Goal: Task Accomplishment & Management: Use online tool/utility

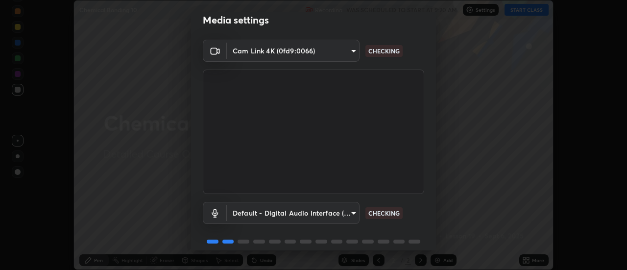
scroll to position [51, 0]
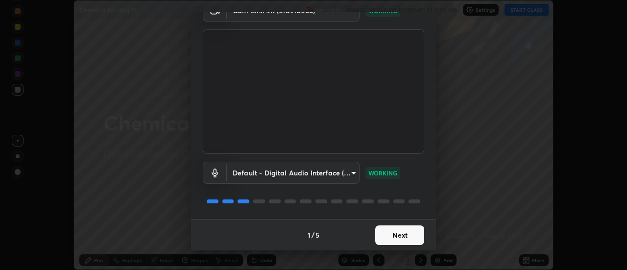
click at [402, 232] on button "Next" at bounding box center [399, 235] width 49 height 20
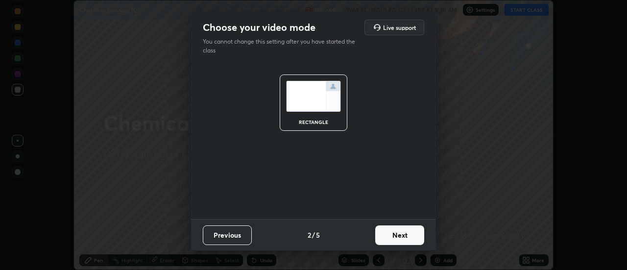
scroll to position [0, 0]
click at [404, 231] on button "Next" at bounding box center [399, 235] width 49 height 20
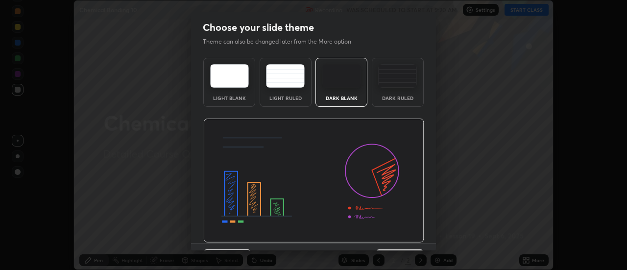
click at [405, 232] on img at bounding box center [313, 181] width 221 height 124
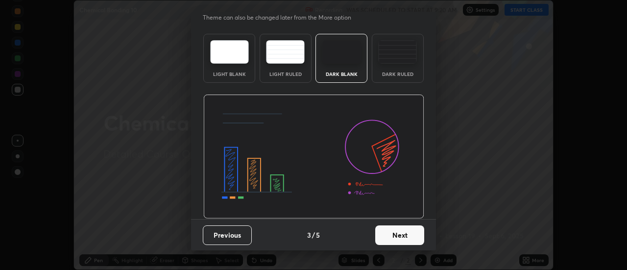
click at [400, 233] on button "Next" at bounding box center [399, 235] width 49 height 20
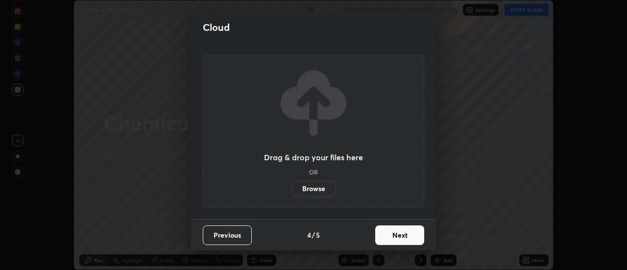
click at [402, 234] on button "Next" at bounding box center [399, 235] width 49 height 20
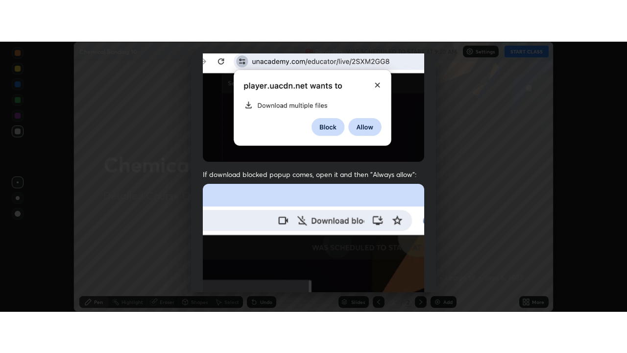
scroll to position [251, 0]
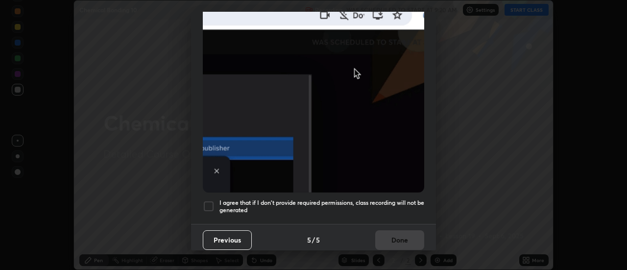
click at [208, 203] on div at bounding box center [209, 206] width 12 height 12
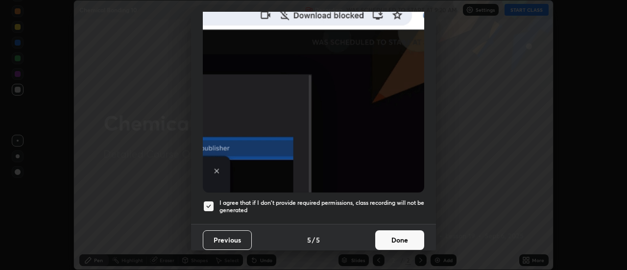
click at [394, 232] on button "Done" at bounding box center [399, 240] width 49 height 20
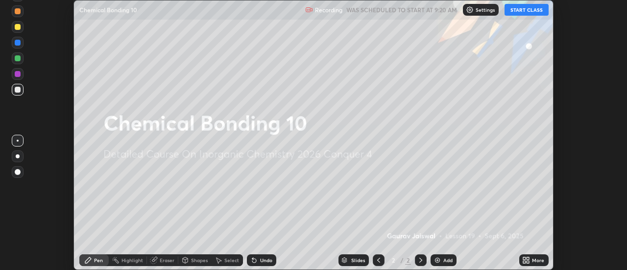
click at [521, 12] on button "START CLASS" at bounding box center [527, 10] width 44 height 12
click at [528, 262] on icon at bounding box center [528, 262] width 2 height 2
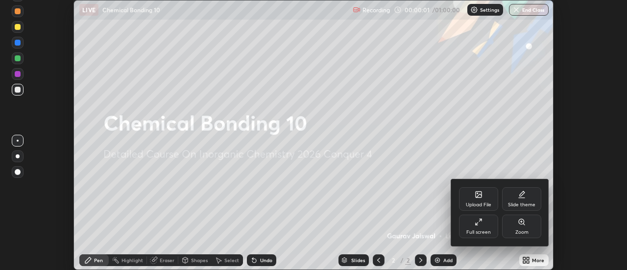
click at [479, 227] on div "Full screen" at bounding box center [478, 227] width 39 height 24
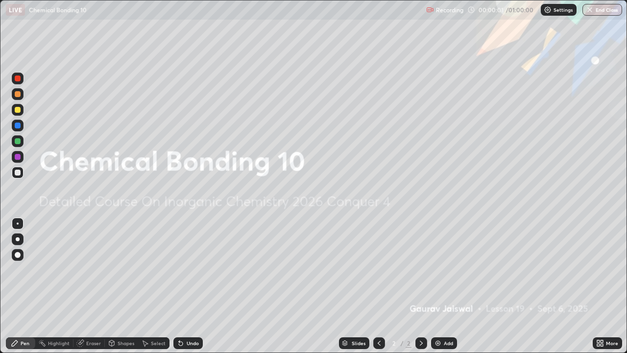
scroll to position [353, 627]
click at [446, 269] on div "Add" at bounding box center [444, 343] width 26 height 12
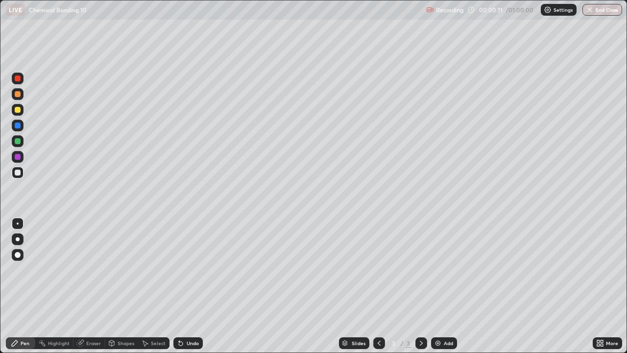
click at [19, 110] on div at bounding box center [18, 110] width 6 height 6
click at [92, 269] on div "Eraser" at bounding box center [93, 342] width 15 height 5
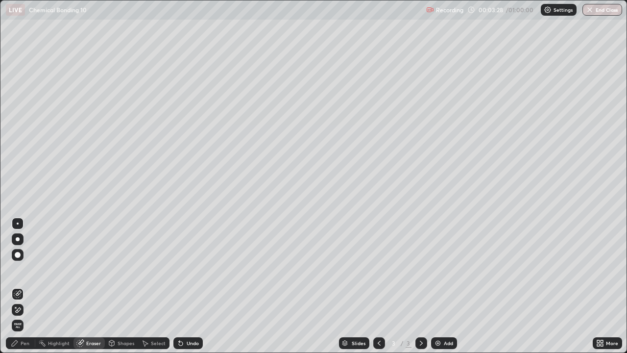
click at [25, 269] on div "Pen" at bounding box center [25, 342] width 9 height 5
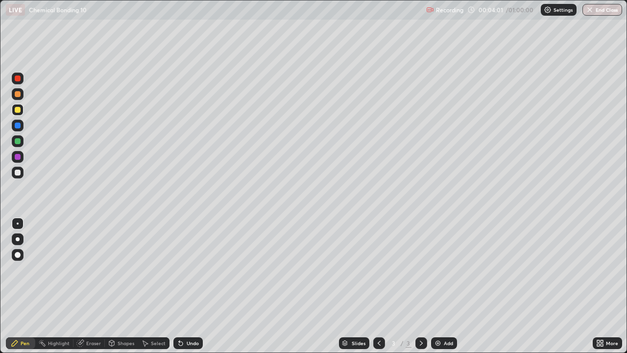
click at [22, 174] on div at bounding box center [18, 173] width 12 height 12
click at [187, 269] on div "Undo" at bounding box center [193, 342] width 12 height 5
click at [19, 111] on div at bounding box center [18, 110] width 6 height 6
click at [439, 269] on img at bounding box center [438, 343] width 8 height 8
click at [28, 47] on div "Erase all" at bounding box center [18, 177] width 24 height 314
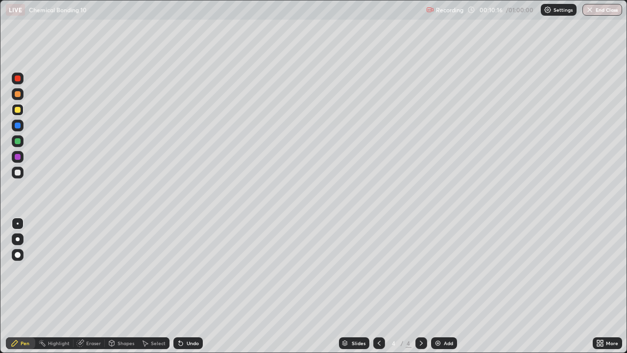
click at [17, 173] on div at bounding box center [18, 173] width 6 height 6
click at [124, 269] on div "Shapes" at bounding box center [126, 342] width 17 height 5
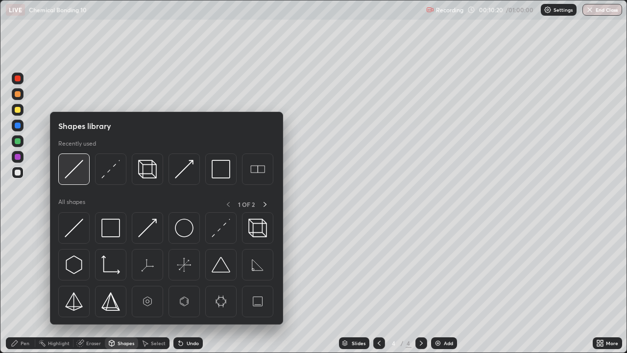
click at [74, 176] on img at bounding box center [74, 169] width 19 height 19
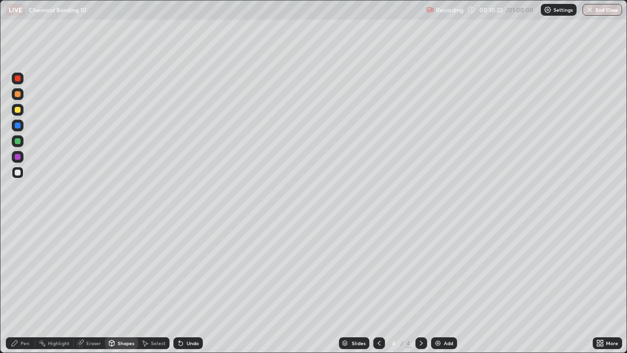
click at [26, 269] on div "Pen" at bounding box center [20, 343] width 29 height 12
click at [19, 110] on div at bounding box center [18, 110] width 6 height 6
click at [116, 269] on div "Shapes" at bounding box center [121, 343] width 33 height 12
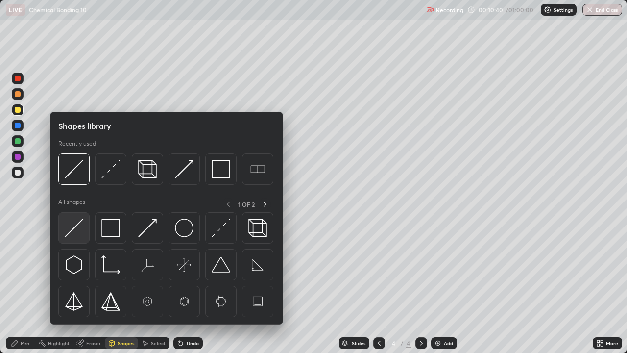
click at [76, 233] on img at bounding box center [74, 228] width 19 height 19
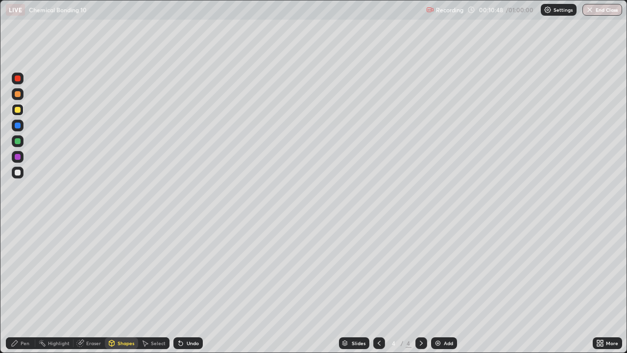
click at [23, 269] on div "Pen" at bounding box center [25, 342] width 9 height 5
click at [118, 269] on div "Shapes" at bounding box center [126, 342] width 17 height 5
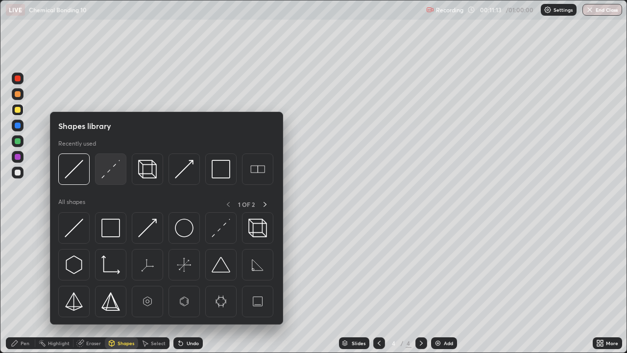
click at [106, 173] on img at bounding box center [110, 169] width 19 height 19
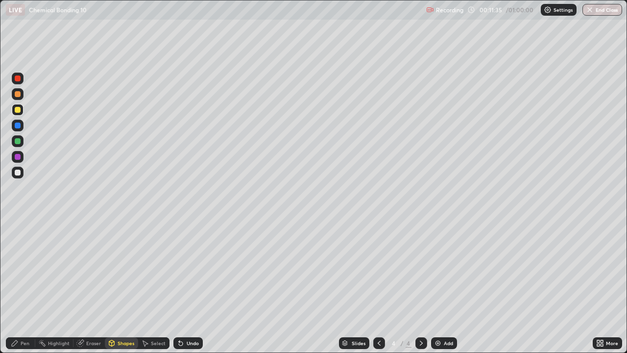
click at [16, 172] on div at bounding box center [18, 173] width 6 height 6
click at [25, 269] on div "Pen" at bounding box center [25, 342] width 9 height 5
click at [378, 269] on icon at bounding box center [379, 343] width 8 height 8
click at [420, 269] on icon at bounding box center [421, 343] width 8 height 8
click at [27, 64] on div "Erase all" at bounding box center [18, 177] width 24 height 314
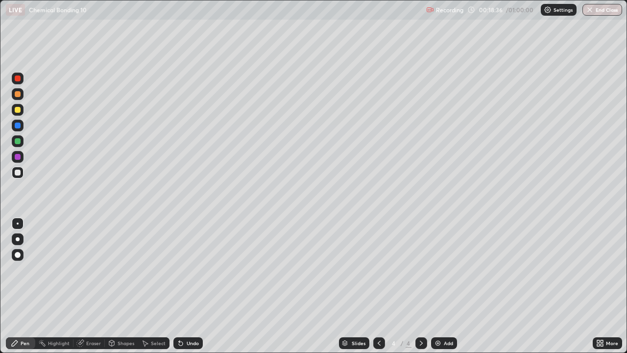
click at [446, 269] on div "Add" at bounding box center [448, 342] width 9 height 5
click at [15, 168] on div at bounding box center [18, 173] width 12 height 12
click at [93, 269] on div "Eraser" at bounding box center [93, 342] width 15 height 5
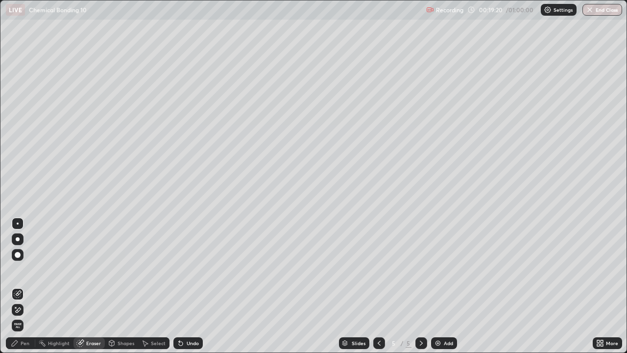
click at [119, 269] on div "Shapes" at bounding box center [126, 342] width 17 height 5
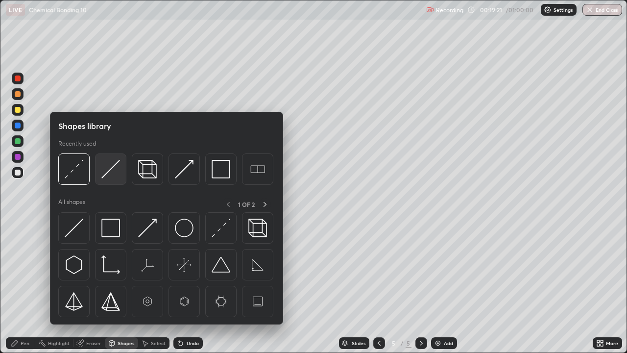
click at [109, 173] on img at bounding box center [110, 169] width 19 height 19
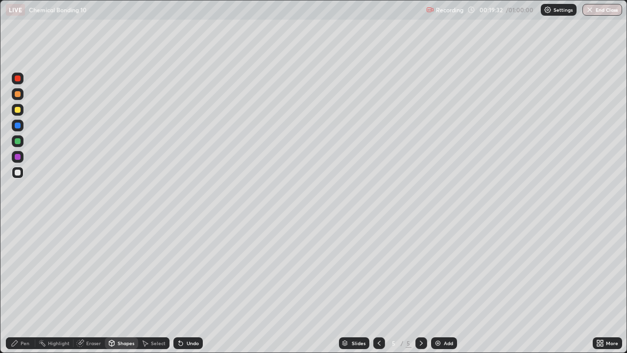
click at [29, 269] on div "Pen" at bounding box center [25, 342] width 9 height 5
click at [19, 141] on div at bounding box center [18, 141] width 6 height 6
click at [304, 269] on div "Slides 5 / 5 Add" at bounding box center [398, 343] width 390 height 20
click at [15, 111] on div at bounding box center [18, 110] width 6 height 6
click at [187, 269] on div "Undo" at bounding box center [193, 342] width 12 height 5
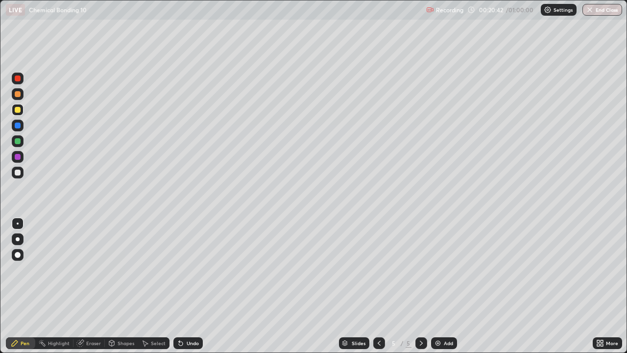
click at [182, 269] on icon at bounding box center [181, 343] width 8 height 8
click at [191, 269] on div "Undo" at bounding box center [193, 342] width 12 height 5
click at [120, 269] on div "Shapes" at bounding box center [121, 343] width 33 height 12
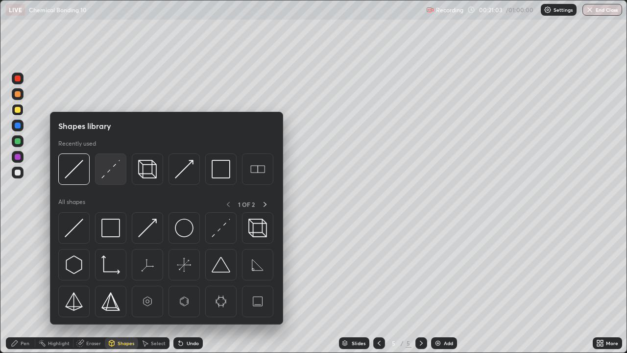
click at [106, 176] on img at bounding box center [110, 169] width 19 height 19
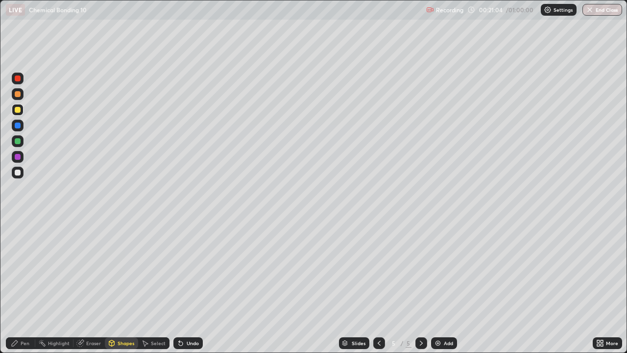
click at [18, 157] on div at bounding box center [18, 157] width 6 height 6
click at [16, 112] on div at bounding box center [18, 110] width 6 height 6
click at [191, 269] on div "Undo" at bounding box center [193, 342] width 12 height 5
click at [23, 269] on div "Pen" at bounding box center [20, 343] width 29 height 12
click at [16, 176] on div at bounding box center [18, 173] width 12 height 12
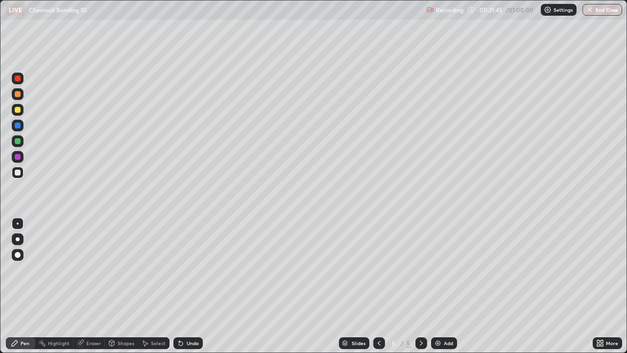
click at [93, 269] on div "Eraser" at bounding box center [93, 342] width 15 height 5
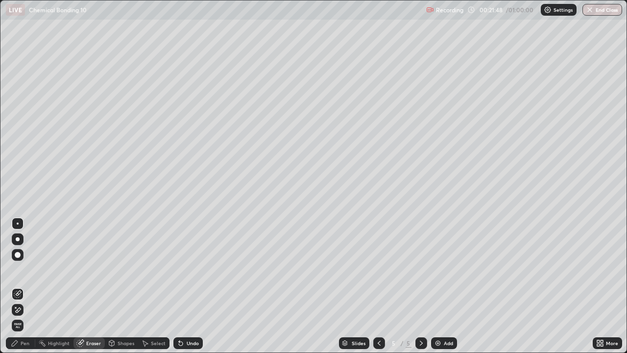
click at [119, 269] on div "Shapes" at bounding box center [126, 342] width 17 height 5
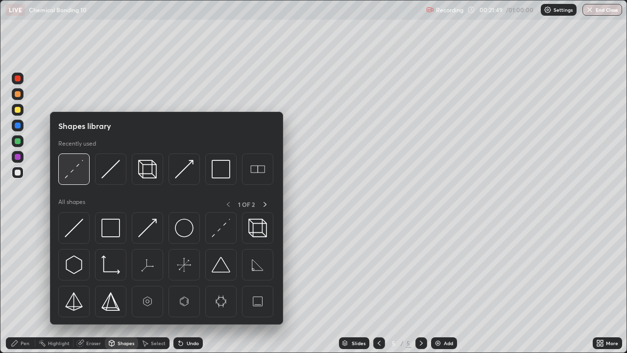
click at [76, 175] on img at bounding box center [74, 169] width 19 height 19
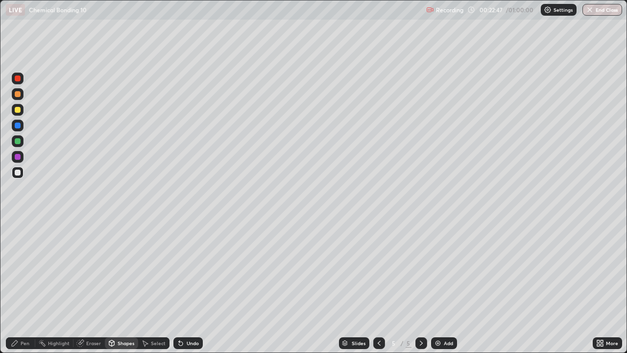
click at [193, 269] on div "Undo" at bounding box center [187, 343] width 29 height 12
click at [190, 269] on div "Undo" at bounding box center [187, 343] width 29 height 12
click at [22, 269] on div "Pen" at bounding box center [25, 342] width 9 height 5
click at [122, 269] on div "Shapes" at bounding box center [126, 342] width 17 height 5
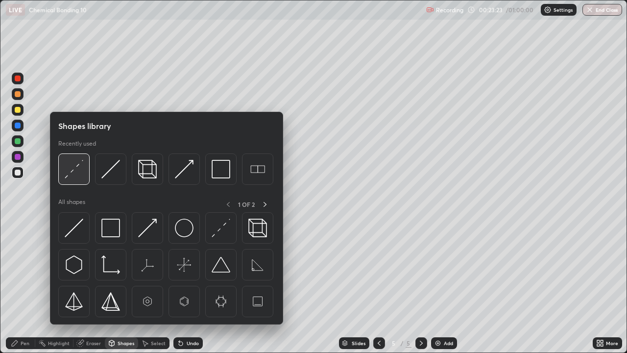
click at [69, 176] on img at bounding box center [74, 169] width 19 height 19
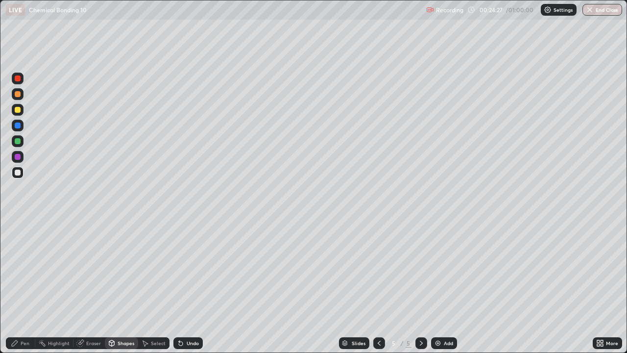
click at [24, 269] on div "Pen" at bounding box center [25, 342] width 9 height 5
click at [18, 79] on div at bounding box center [18, 78] width 6 height 6
click at [445, 269] on div "Add" at bounding box center [444, 343] width 26 height 12
click at [20, 174] on div at bounding box center [18, 173] width 6 height 6
click at [381, 269] on icon at bounding box center [379, 343] width 8 height 8
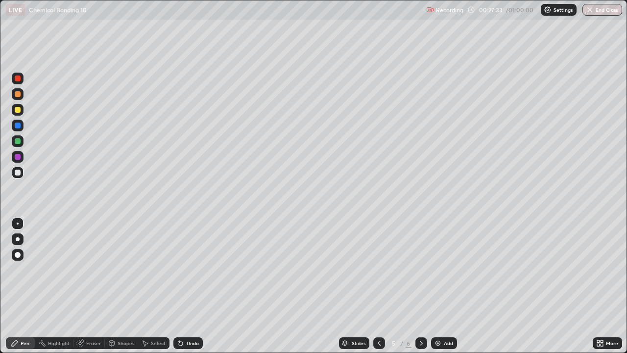
click at [422, 269] on div at bounding box center [421, 343] width 12 height 12
click at [19, 159] on div at bounding box center [18, 157] width 6 height 6
click at [378, 269] on icon at bounding box center [379, 343] width 8 height 8
click at [17, 174] on div at bounding box center [18, 173] width 6 height 6
click at [18, 157] on div at bounding box center [18, 157] width 6 height 6
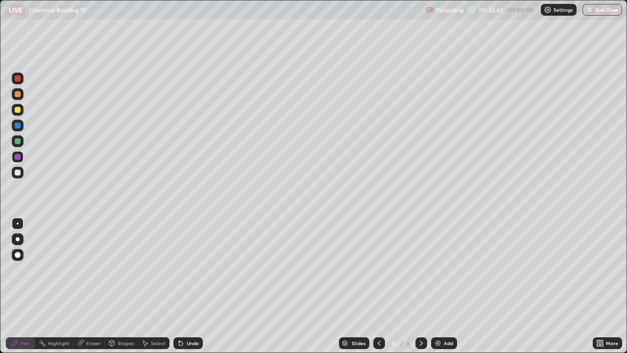
click at [18, 126] on div at bounding box center [18, 125] width 6 height 6
click at [22, 114] on div at bounding box center [18, 110] width 12 height 12
click at [190, 269] on div "Undo" at bounding box center [193, 342] width 12 height 5
click at [420, 269] on icon at bounding box center [421, 342] width 3 height 5
click at [380, 269] on div at bounding box center [379, 343] width 12 height 12
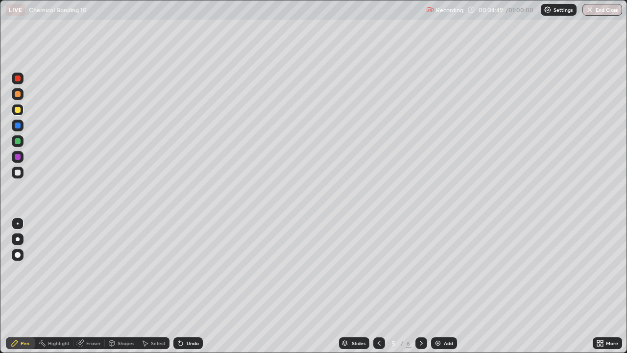
click at [420, 269] on icon at bounding box center [421, 343] width 8 height 8
click at [378, 269] on icon at bounding box center [379, 343] width 8 height 8
click at [187, 269] on div "Undo" at bounding box center [187, 343] width 29 height 12
click at [188, 269] on div "Undo" at bounding box center [187, 343] width 29 height 12
click at [187, 269] on div "Undo" at bounding box center [187, 343] width 29 height 12
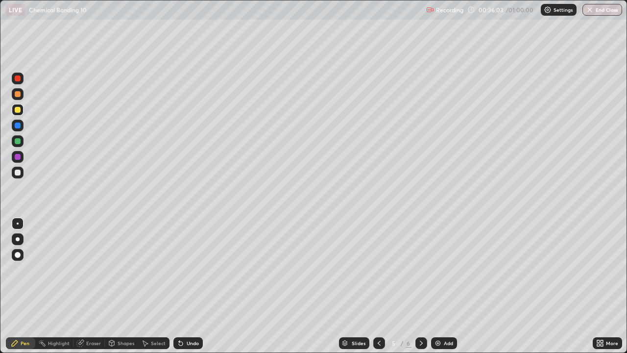
click at [185, 269] on div "Undo" at bounding box center [187, 343] width 29 height 12
click at [436, 269] on div "Add" at bounding box center [444, 343] width 26 height 12
click at [366, 269] on div "Slides" at bounding box center [354, 343] width 30 height 12
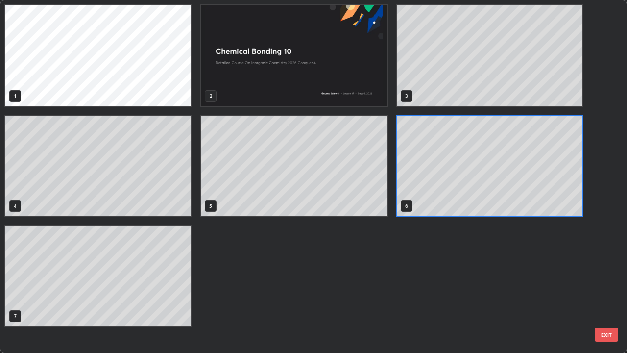
scroll to position [349, 621]
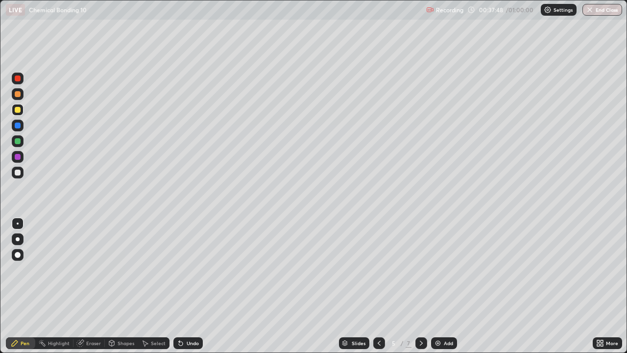
click at [16, 77] on div at bounding box center [18, 78] width 6 height 6
click at [15, 141] on div at bounding box center [18, 141] width 6 height 6
click at [187, 269] on div "Undo" at bounding box center [193, 342] width 12 height 5
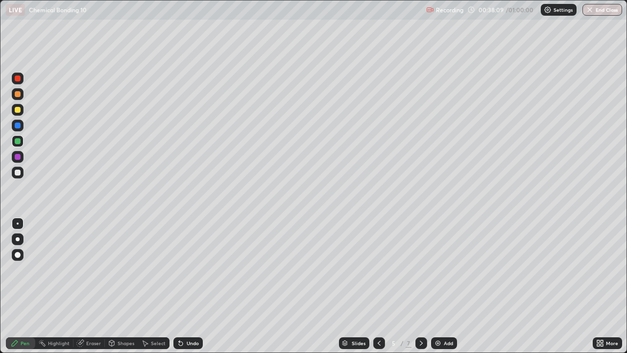
click at [187, 269] on div "Undo" at bounding box center [193, 342] width 12 height 5
click at [188, 269] on div "Undo" at bounding box center [193, 342] width 12 height 5
click at [96, 269] on div "Eraser" at bounding box center [93, 342] width 15 height 5
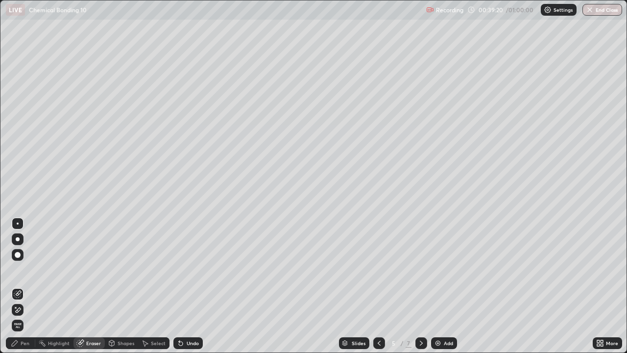
click at [24, 269] on div "Pen" at bounding box center [25, 342] width 9 height 5
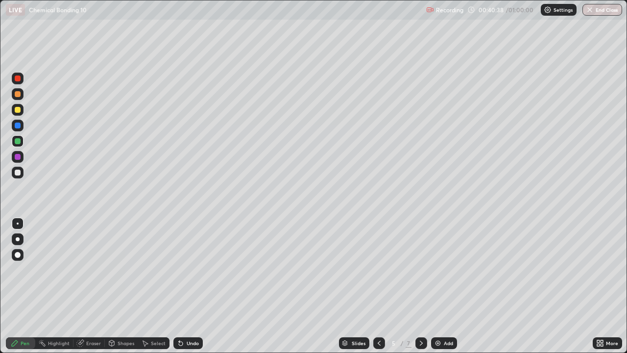
click at [18, 173] on div at bounding box center [18, 173] width 6 height 6
click at [453, 269] on div "Add" at bounding box center [444, 343] width 26 height 12
click at [378, 269] on icon at bounding box center [379, 343] width 8 height 8
click at [188, 269] on div "Undo" at bounding box center [187, 343] width 29 height 12
click at [188, 269] on div "Undo" at bounding box center [193, 342] width 12 height 5
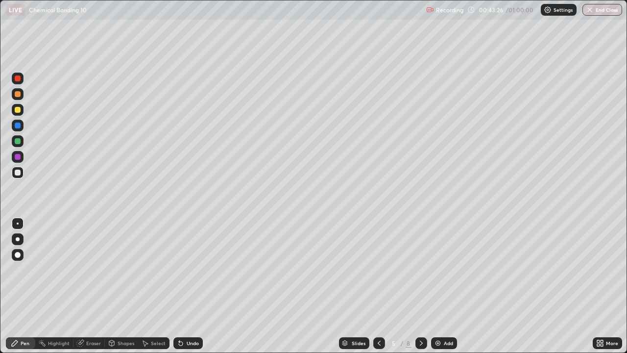
click at [188, 269] on div "Undo" at bounding box center [193, 342] width 12 height 5
click at [183, 269] on icon at bounding box center [181, 343] width 8 height 8
click at [187, 269] on div "Undo" at bounding box center [193, 342] width 12 height 5
click at [185, 269] on div "Undo" at bounding box center [187, 343] width 29 height 12
click at [184, 269] on div "Undo" at bounding box center [187, 343] width 29 height 12
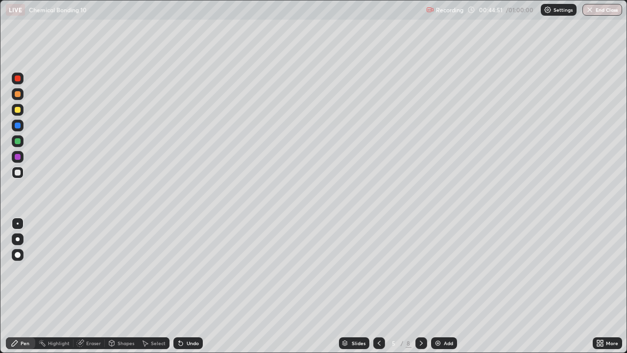
click at [185, 269] on div "Undo" at bounding box center [187, 343] width 29 height 12
click at [420, 269] on icon at bounding box center [421, 343] width 8 height 8
click at [420, 269] on div at bounding box center [421, 343] width 12 height 12
click at [420, 269] on icon at bounding box center [421, 342] width 3 height 5
click at [378, 269] on icon at bounding box center [379, 343] width 8 height 8
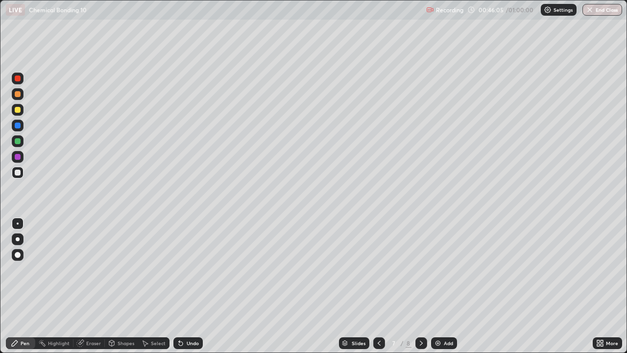
click at [378, 269] on icon at bounding box center [379, 343] width 8 height 8
click at [379, 269] on icon at bounding box center [379, 343] width 8 height 8
click at [187, 269] on div "Undo" at bounding box center [193, 342] width 12 height 5
click at [189, 269] on div "Undo" at bounding box center [187, 343] width 29 height 12
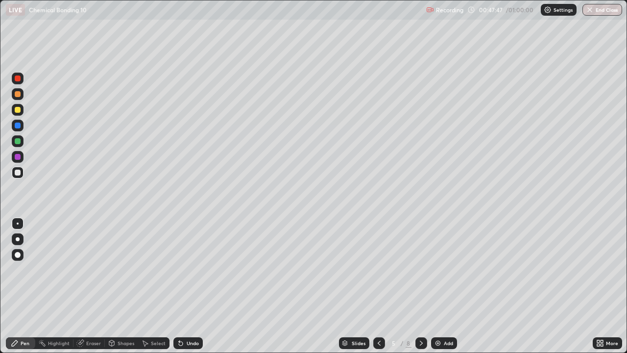
click at [190, 269] on div "Undo" at bounding box center [187, 343] width 29 height 12
click at [191, 269] on div "Undo" at bounding box center [187, 343] width 29 height 12
click at [193, 269] on div "Undo" at bounding box center [187, 343] width 29 height 12
click at [195, 269] on div "Undo" at bounding box center [187, 343] width 29 height 12
click at [421, 269] on icon at bounding box center [421, 343] width 8 height 8
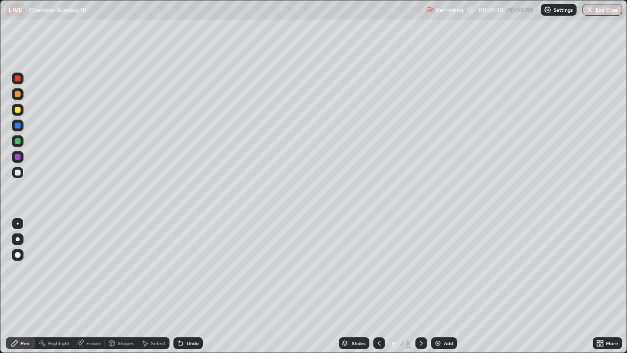
click at [422, 269] on icon at bounding box center [421, 343] width 8 height 8
click at [420, 269] on icon at bounding box center [421, 343] width 8 height 8
click at [378, 269] on icon at bounding box center [379, 343] width 8 height 8
click at [380, 269] on icon at bounding box center [379, 343] width 8 height 8
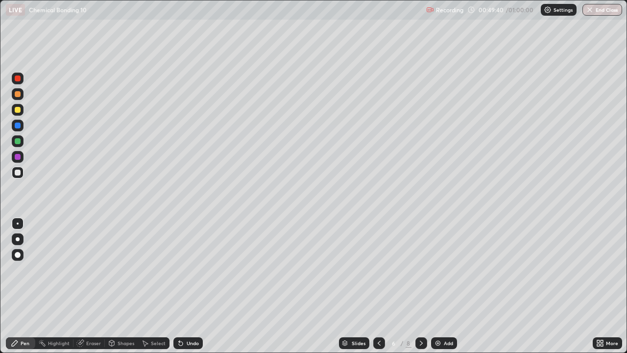
click at [186, 269] on div "Undo" at bounding box center [187, 343] width 29 height 12
click at [187, 269] on div "Undo" at bounding box center [193, 342] width 12 height 5
click at [182, 269] on div "Undo" at bounding box center [187, 343] width 29 height 12
click at [420, 269] on icon at bounding box center [421, 343] width 8 height 8
click at [379, 269] on icon at bounding box center [379, 343] width 8 height 8
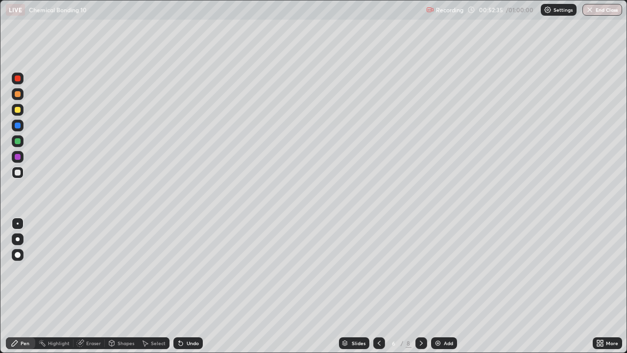
click at [420, 269] on icon at bounding box center [421, 343] width 8 height 8
click at [186, 269] on div "Undo" at bounding box center [187, 343] width 29 height 12
click at [188, 269] on div "Undo" at bounding box center [193, 342] width 12 height 5
click at [378, 269] on icon at bounding box center [379, 343] width 8 height 8
click at [423, 269] on div at bounding box center [421, 343] width 12 height 20
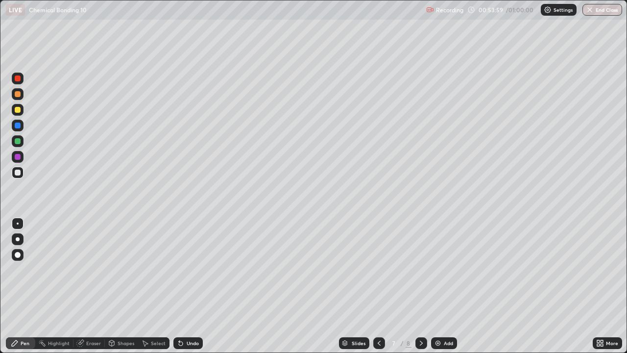
click at [375, 269] on icon at bounding box center [379, 343] width 8 height 8
click at [424, 269] on icon at bounding box center [421, 343] width 8 height 8
click at [420, 269] on icon at bounding box center [421, 343] width 8 height 8
click at [377, 269] on icon at bounding box center [379, 343] width 8 height 8
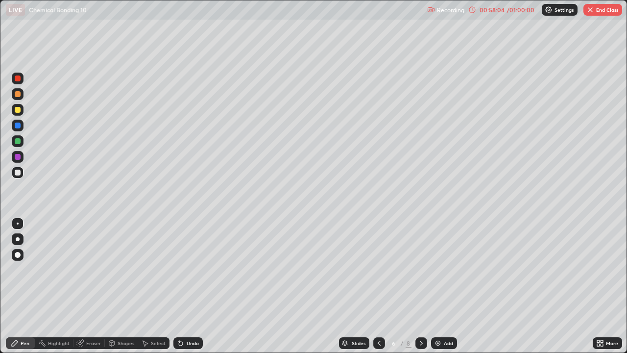
click at [378, 269] on icon at bounding box center [379, 343] width 8 height 8
click at [419, 269] on icon at bounding box center [421, 343] width 8 height 8
click at [378, 269] on icon at bounding box center [379, 343] width 8 height 8
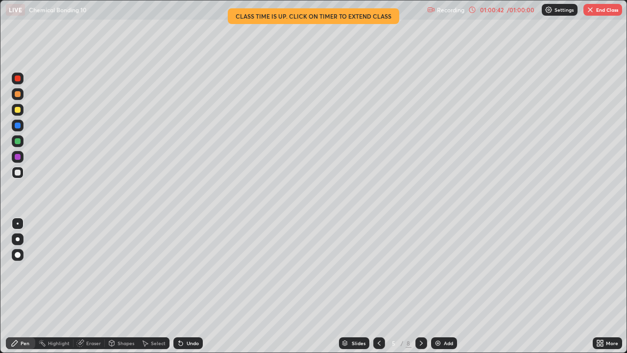
click at [424, 269] on icon at bounding box center [421, 343] width 8 height 8
click at [610, 8] on button "End Class" at bounding box center [602, 10] width 39 height 12
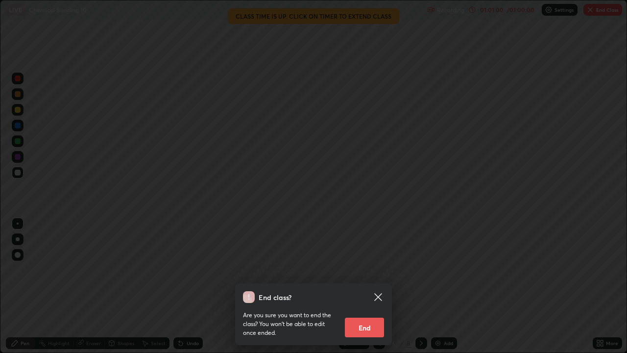
click at [482, 269] on div "End class? Are you sure you want to end the class? You won’t be able to edit on…" at bounding box center [313, 176] width 627 height 353
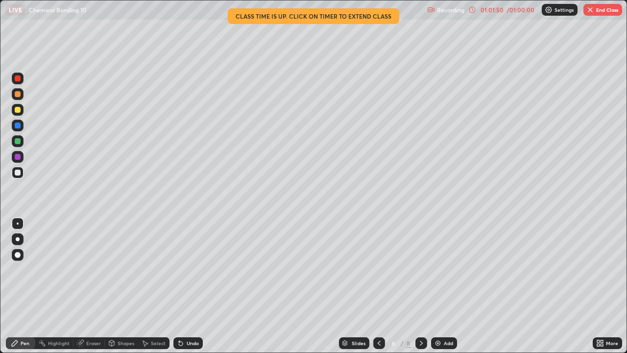
click at [421, 269] on icon at bounding box center [421, 342] width 3 height 5
click at [377, 269] on icon at bounding box center [379, 343] width 8 height 8
click at [376, 269] on div at bounding box center [379, 343] width 12 height 12
click at [600, 11] on button "End Class" at bounding box center [602, 10] width 39 height 12
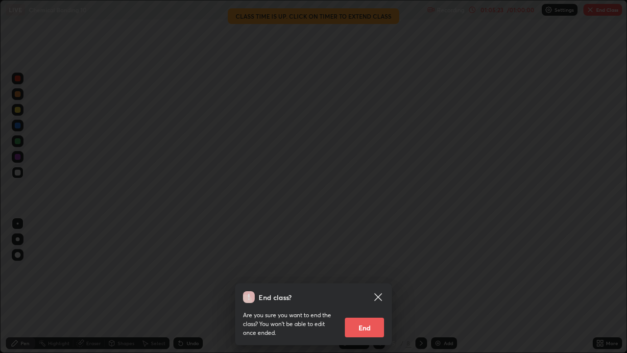
click at [379, 269] on button "End" at bounding box center [364, 327] width 39 height 20
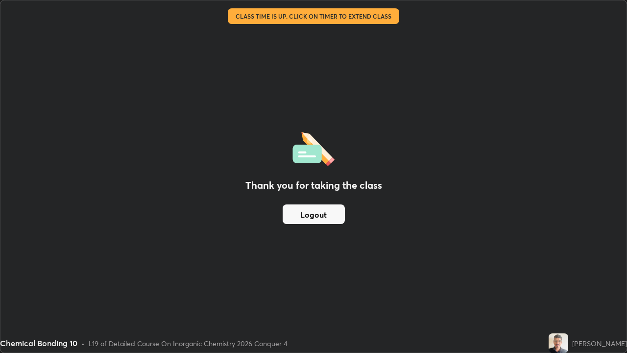
click at [315, 219] on button "Logout" at bounding box center [314, 214] width 62 height 20
